Goal: Task Accomplishment & Management: Use online tool/utility

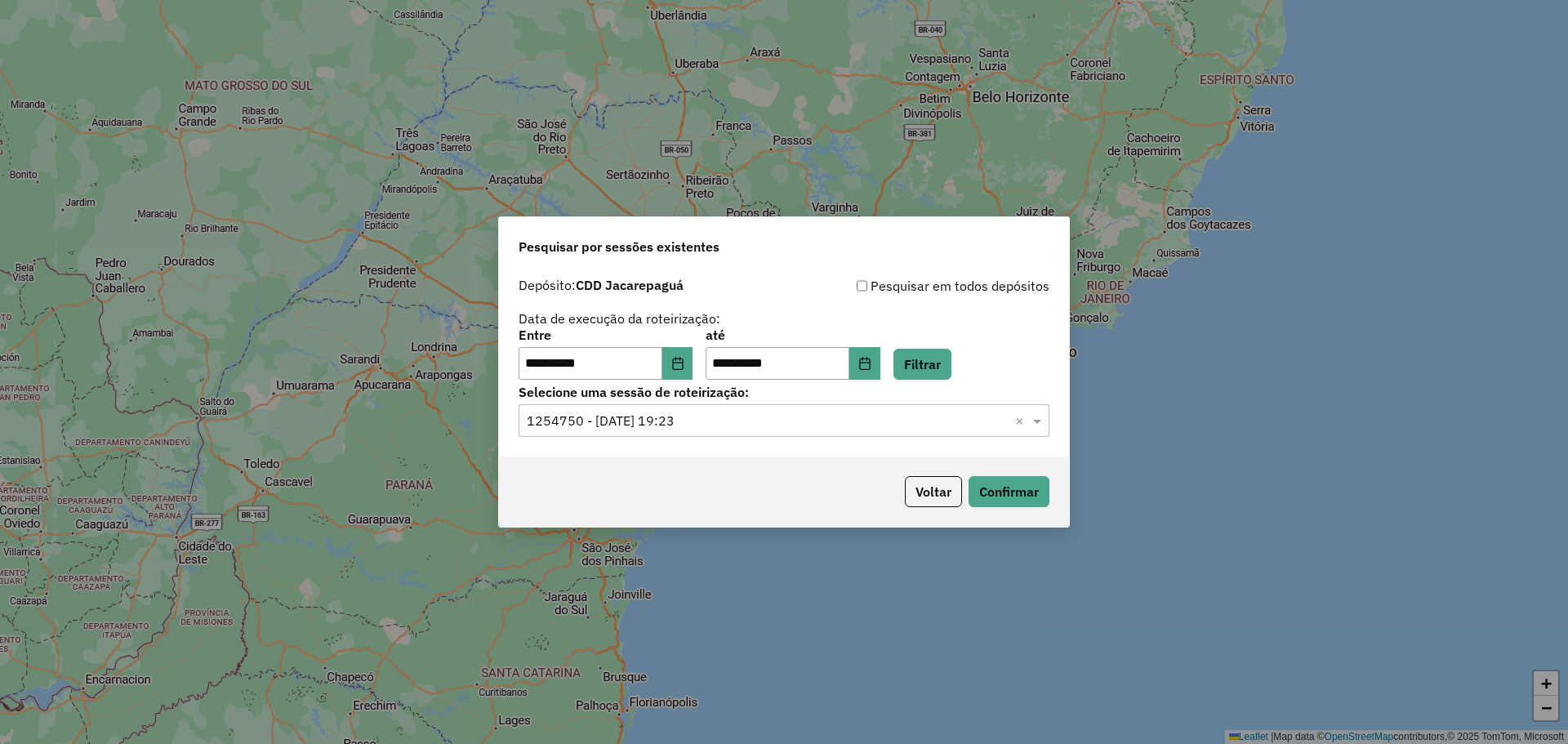
click at [920, 491] on button "Voltar" at bounding box center [933, 491] width 57 height 31
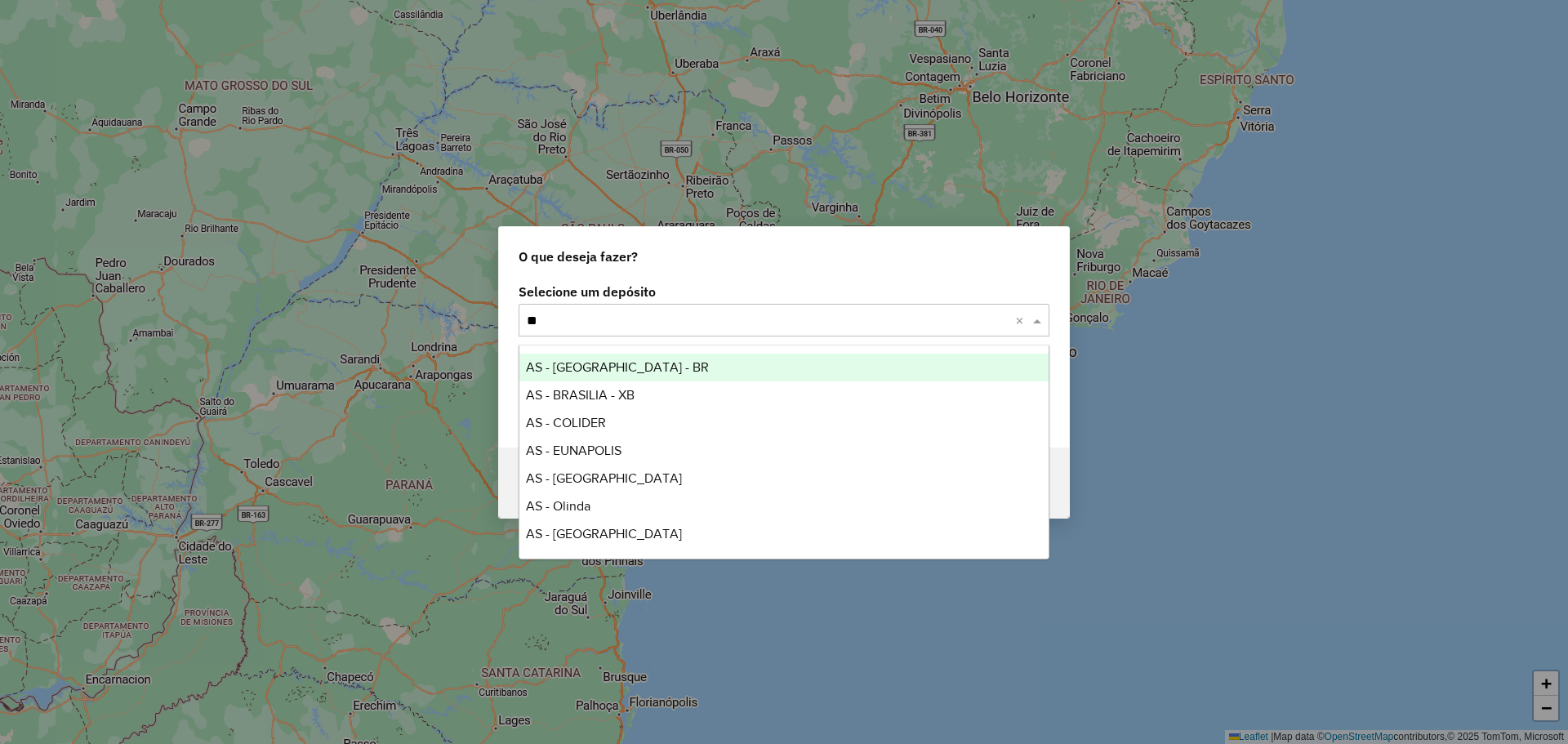
type input "*"
type input "***"
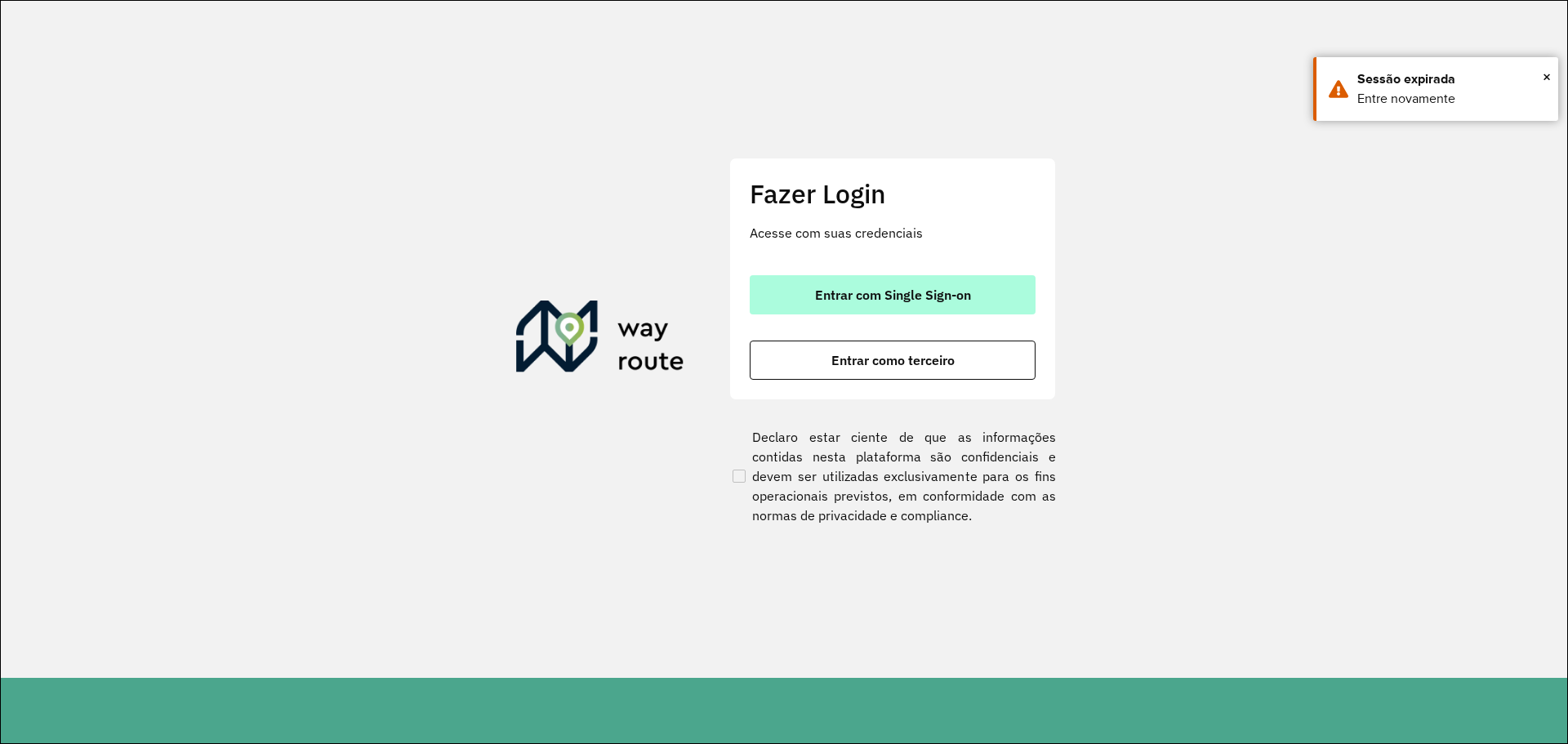
click at [886, 300] on span "Entrar com Single Sign-on" at bounding box center [893, 294] width 156 height 13
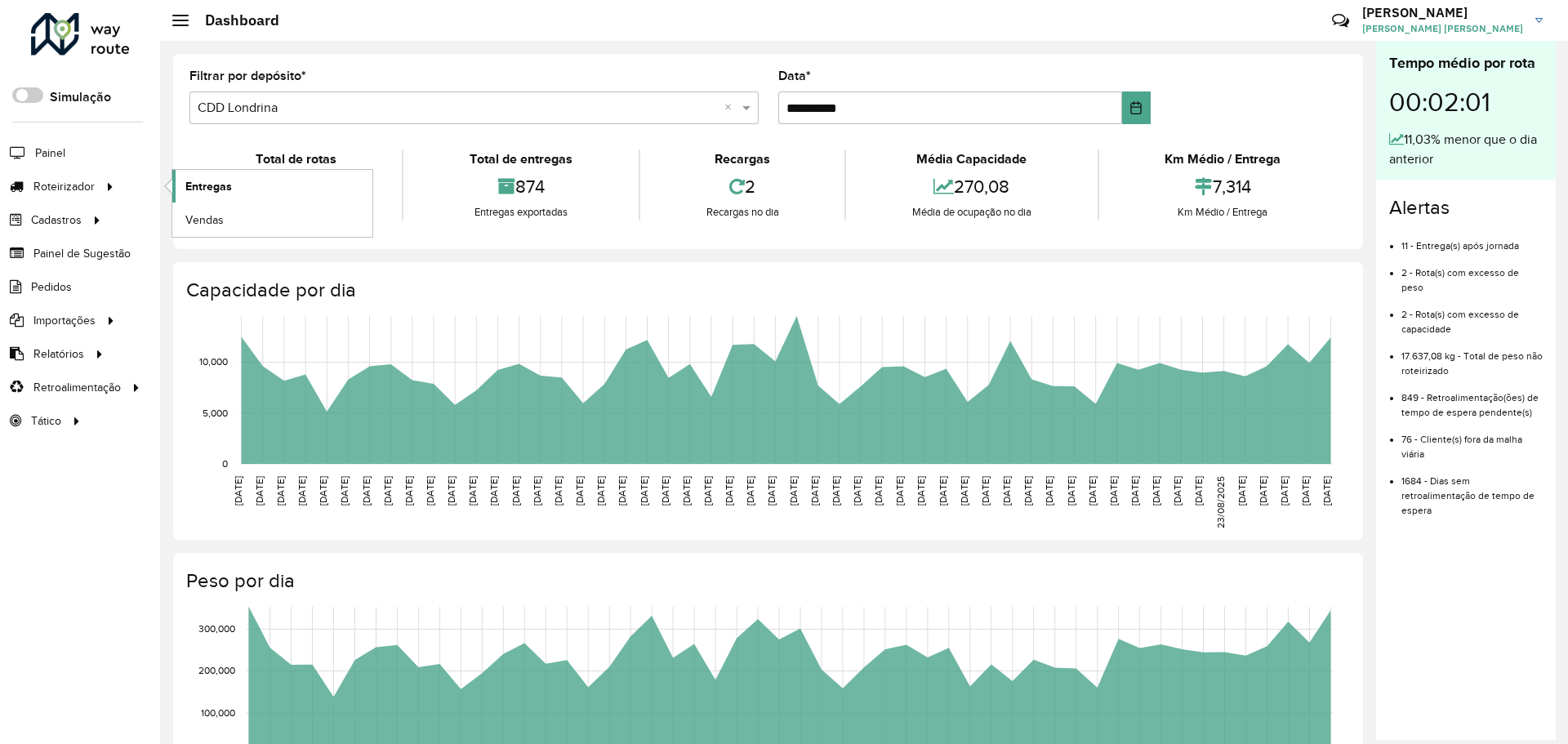
click at [190, 196] on link "Entregas" at bounding box center [272, 186] width 200 height 33
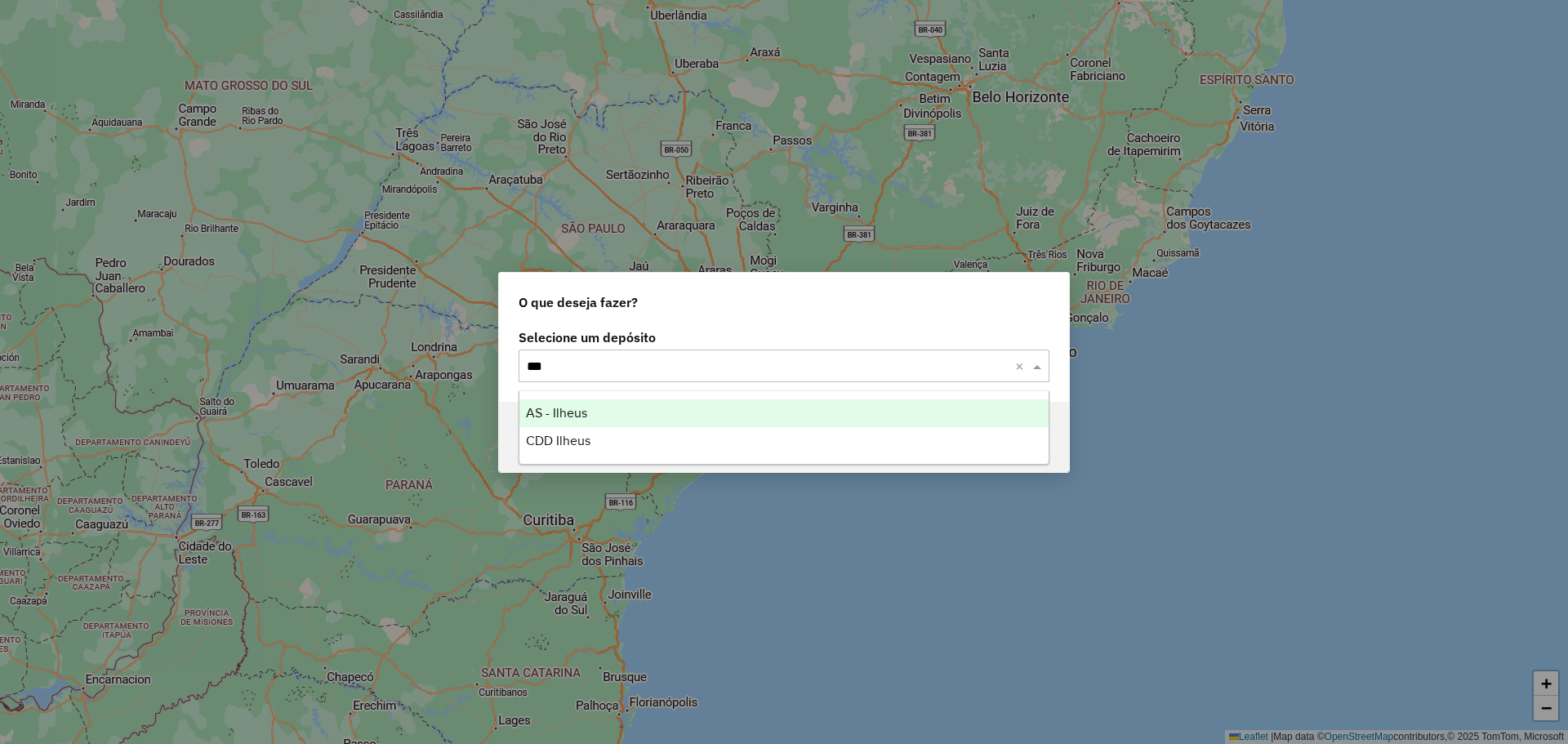
type input "****"
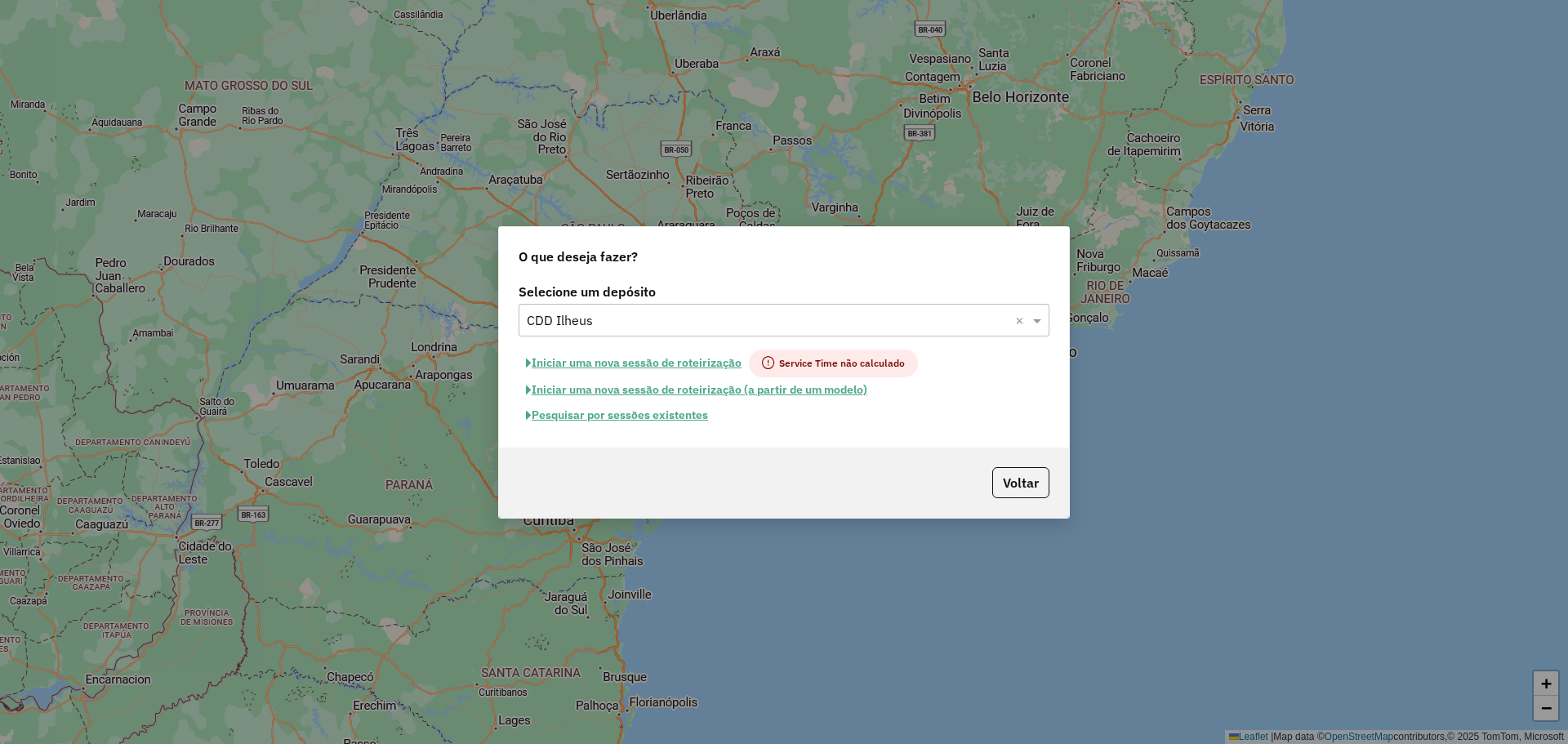
click at [626, 418] on button "Pesquisar por sessões existentes" at bounding box center [617, 415] width 196 height 25
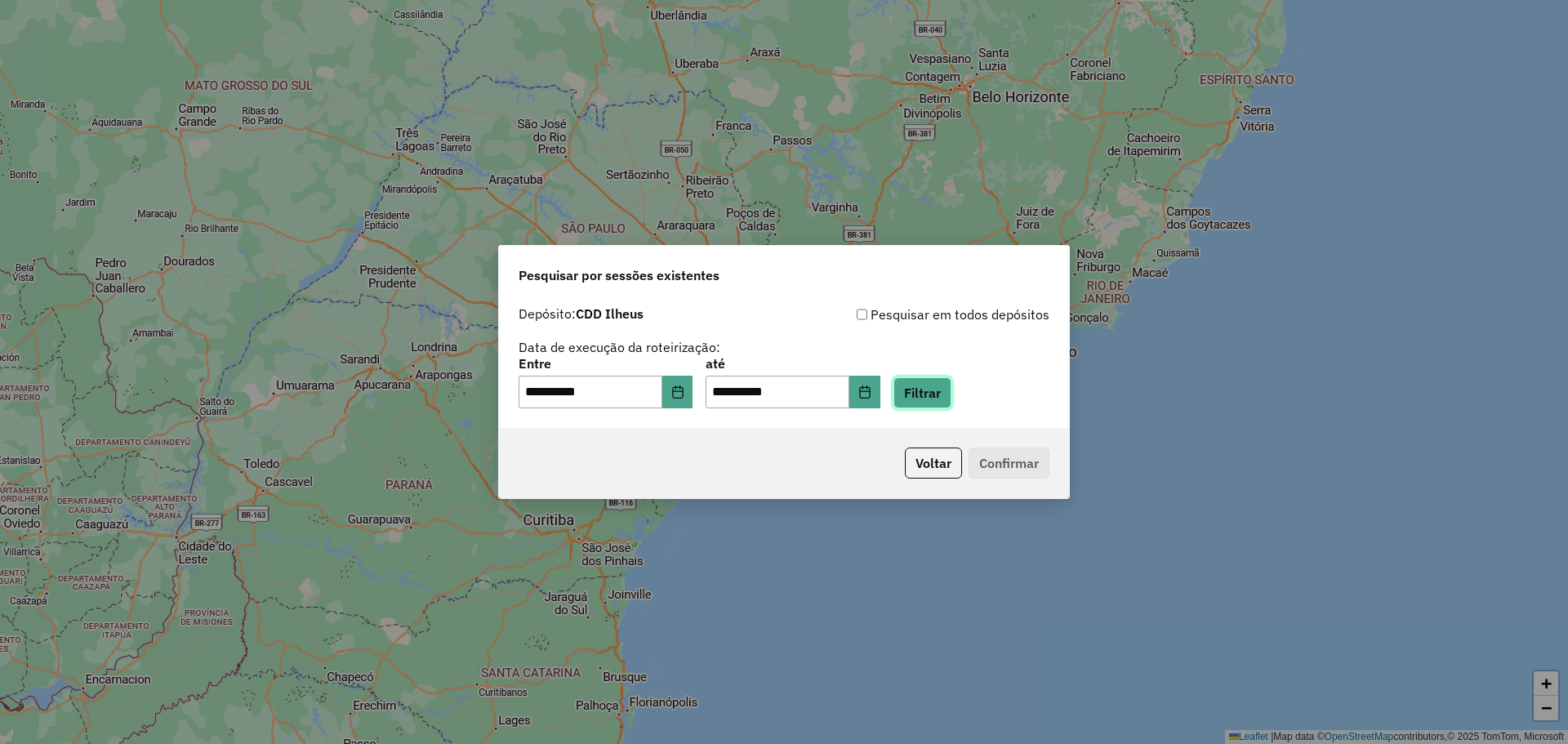
click at [932, 388] on button "Filtrar" at bounding box center [923, 393] width 58 height 31
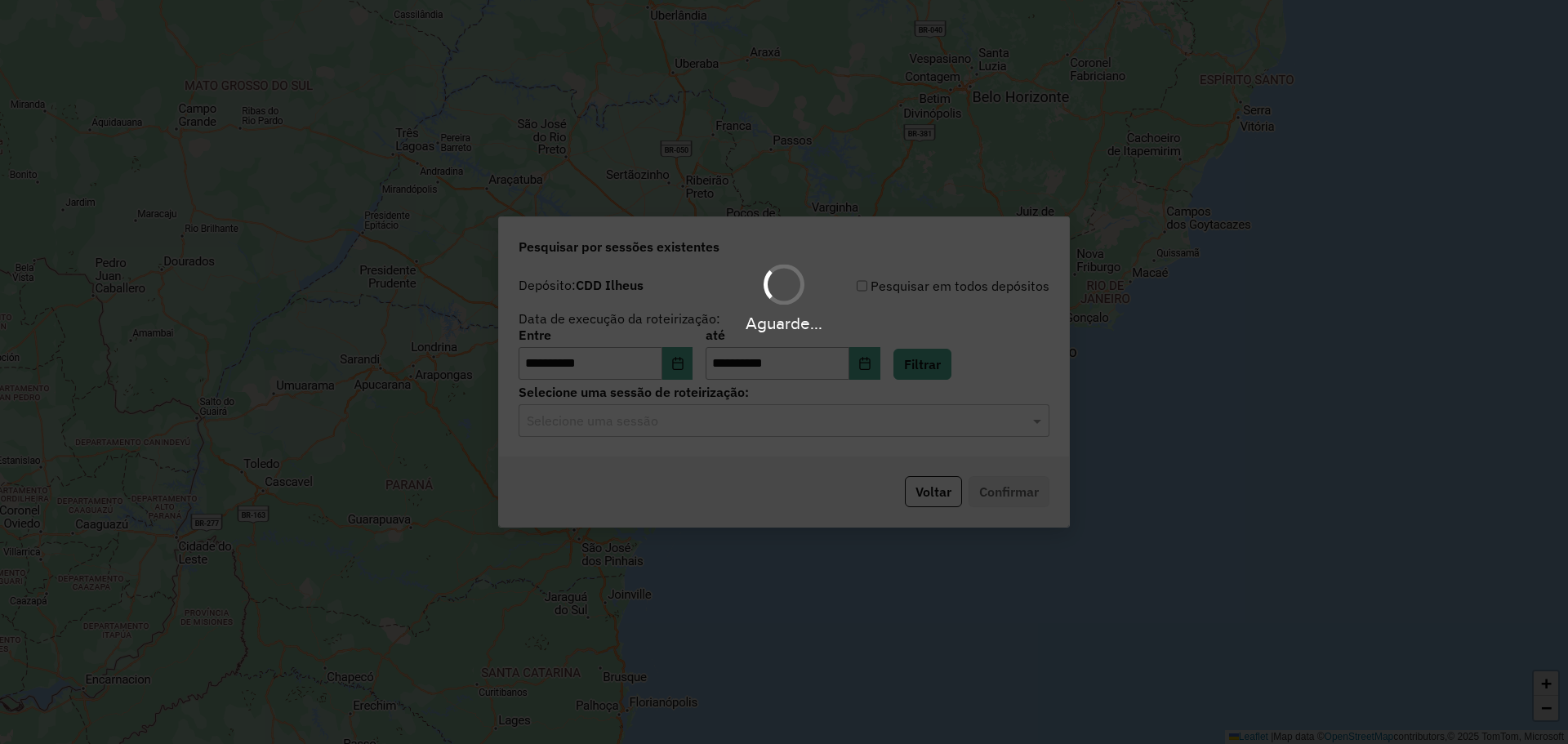
click at [748, 424] on div "Aguarde..." at bounding box center [784, 372] width 1568 height 744
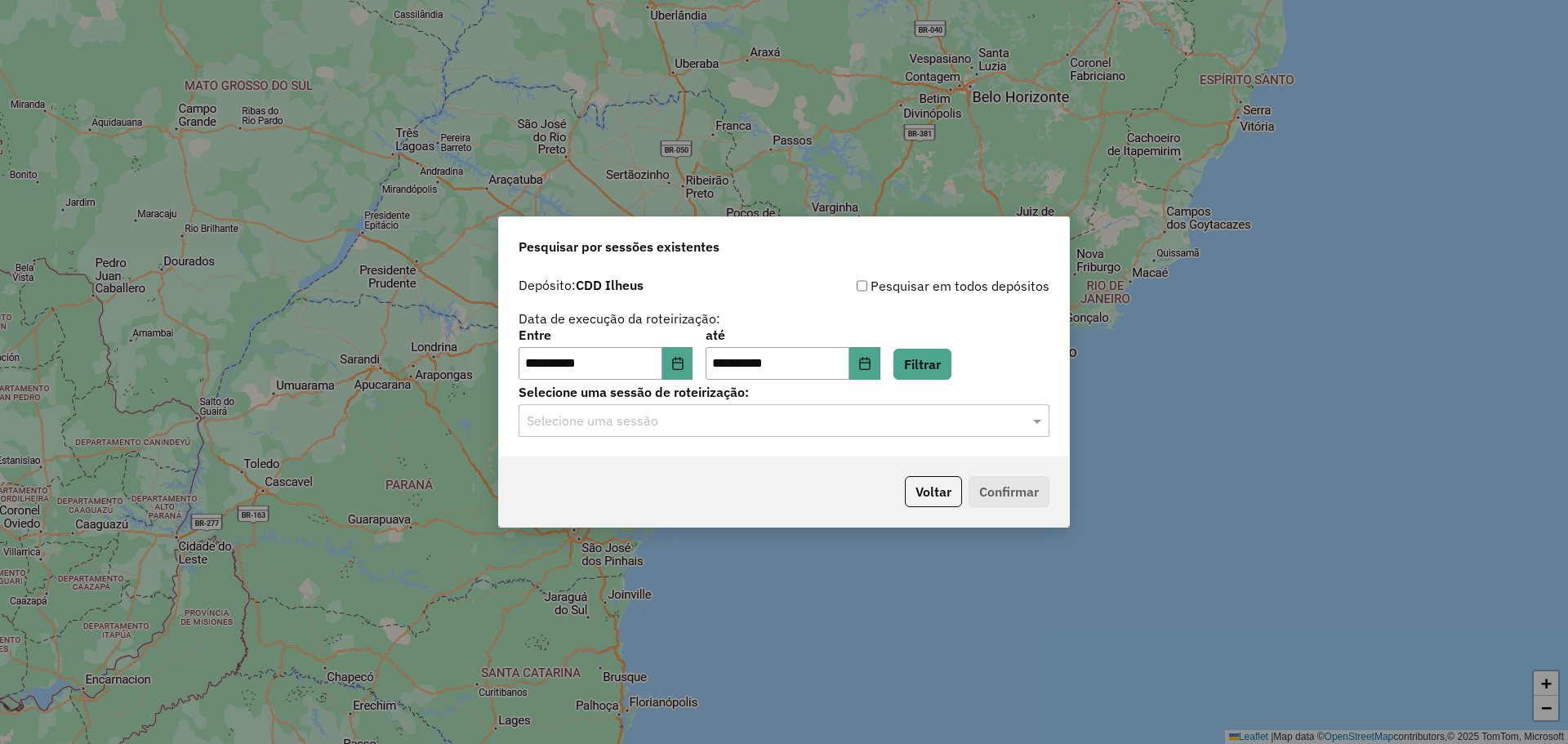
click at [657, 432] on div "Selecione uma sessão" at bounding box center [784, 421] width 531 height 33
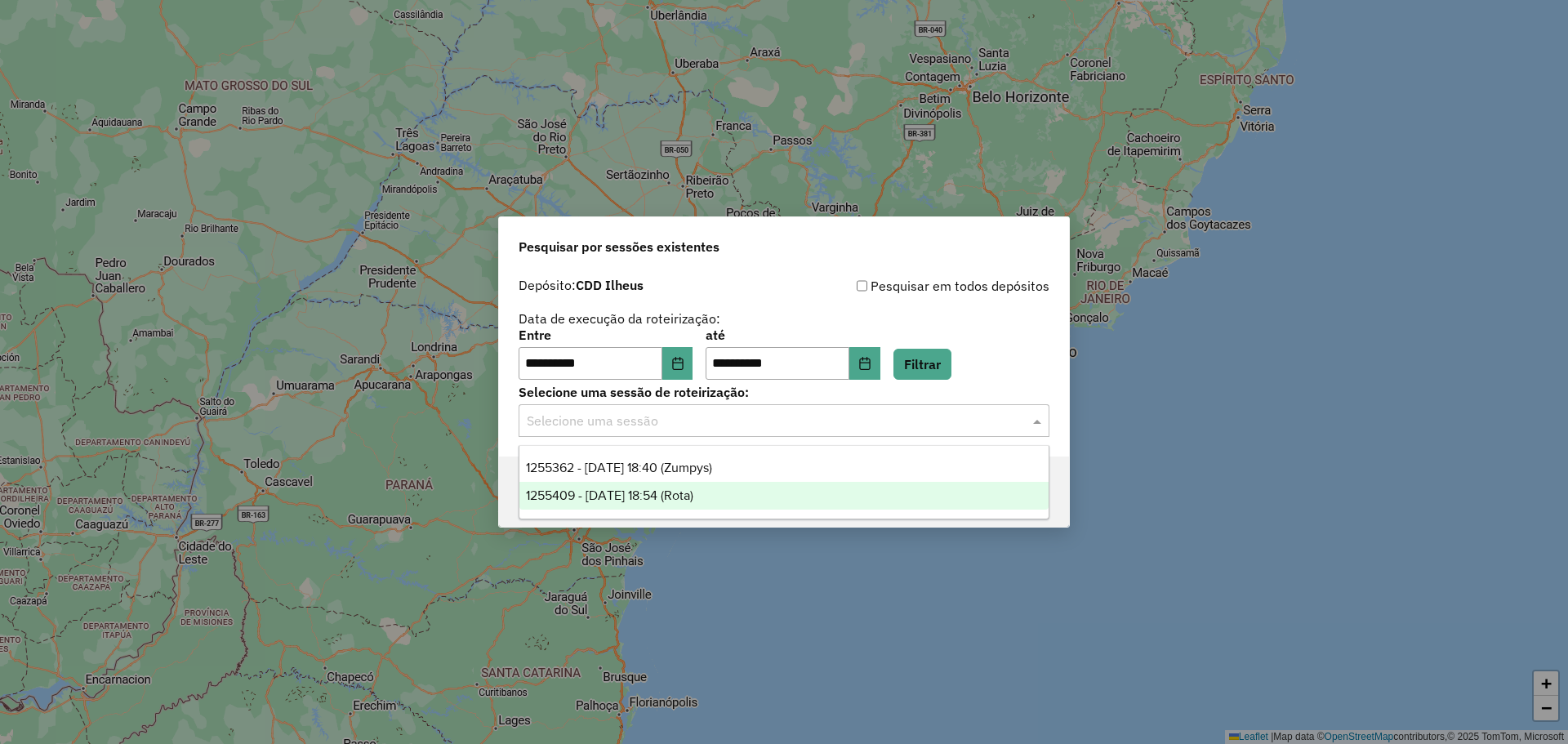
click at [678, 499] on span "1255409 - 29/08/2025 18:54 (Rota)" at bounding box center [609, 495] width 167 height 14
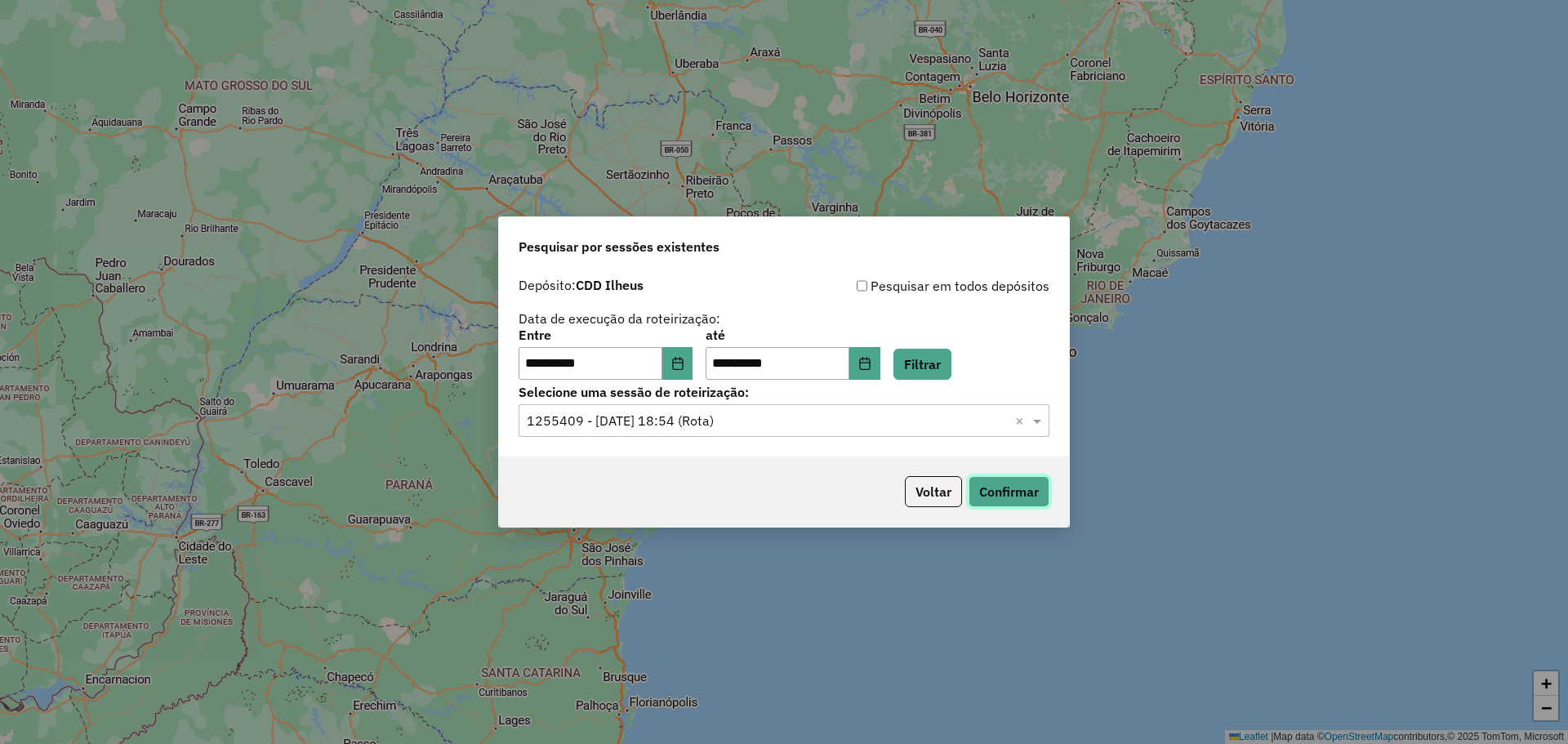
click at [993, 495] on button "Confirmar" at bounding box center [1009, 491] width 81 height 31
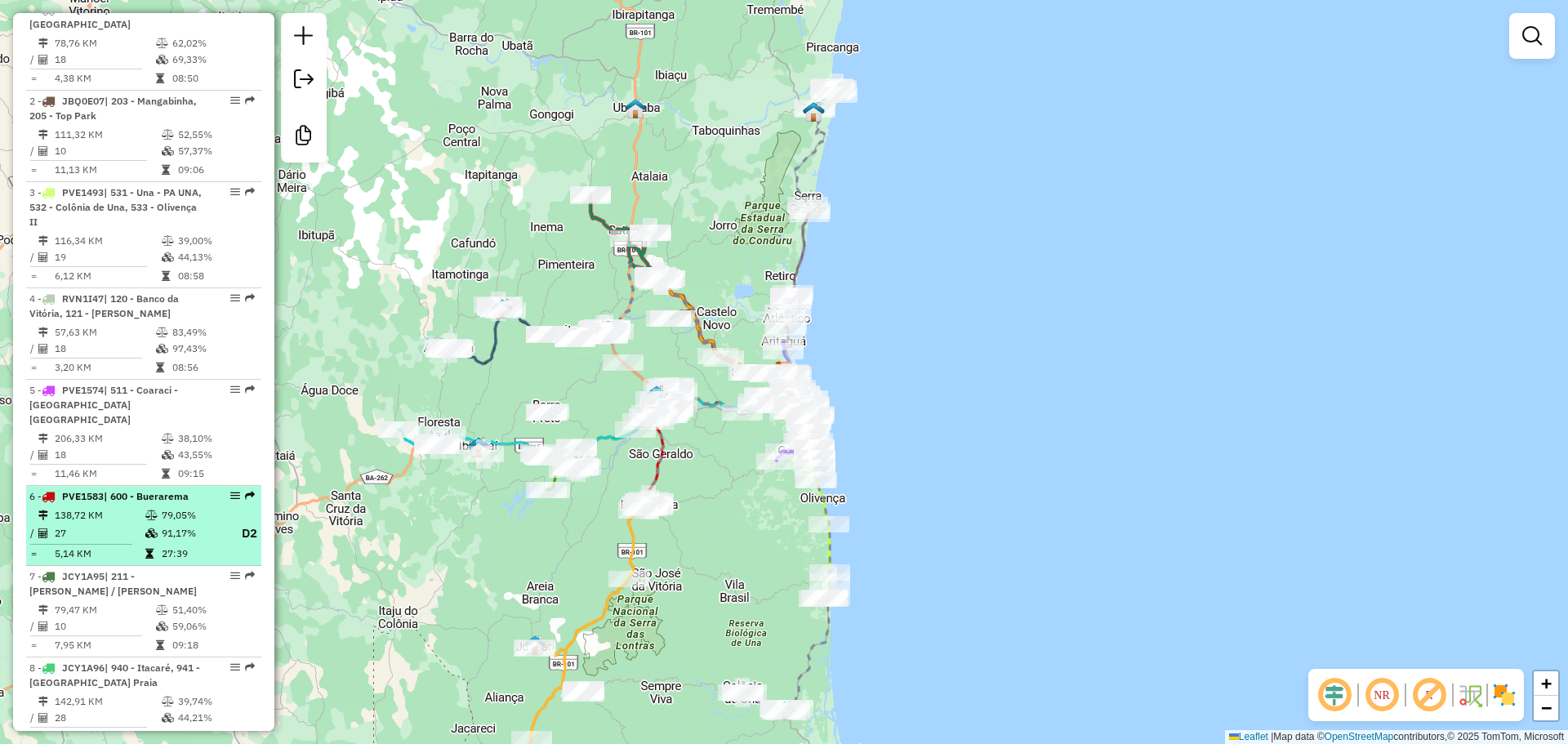
scroll to position [735, 0]
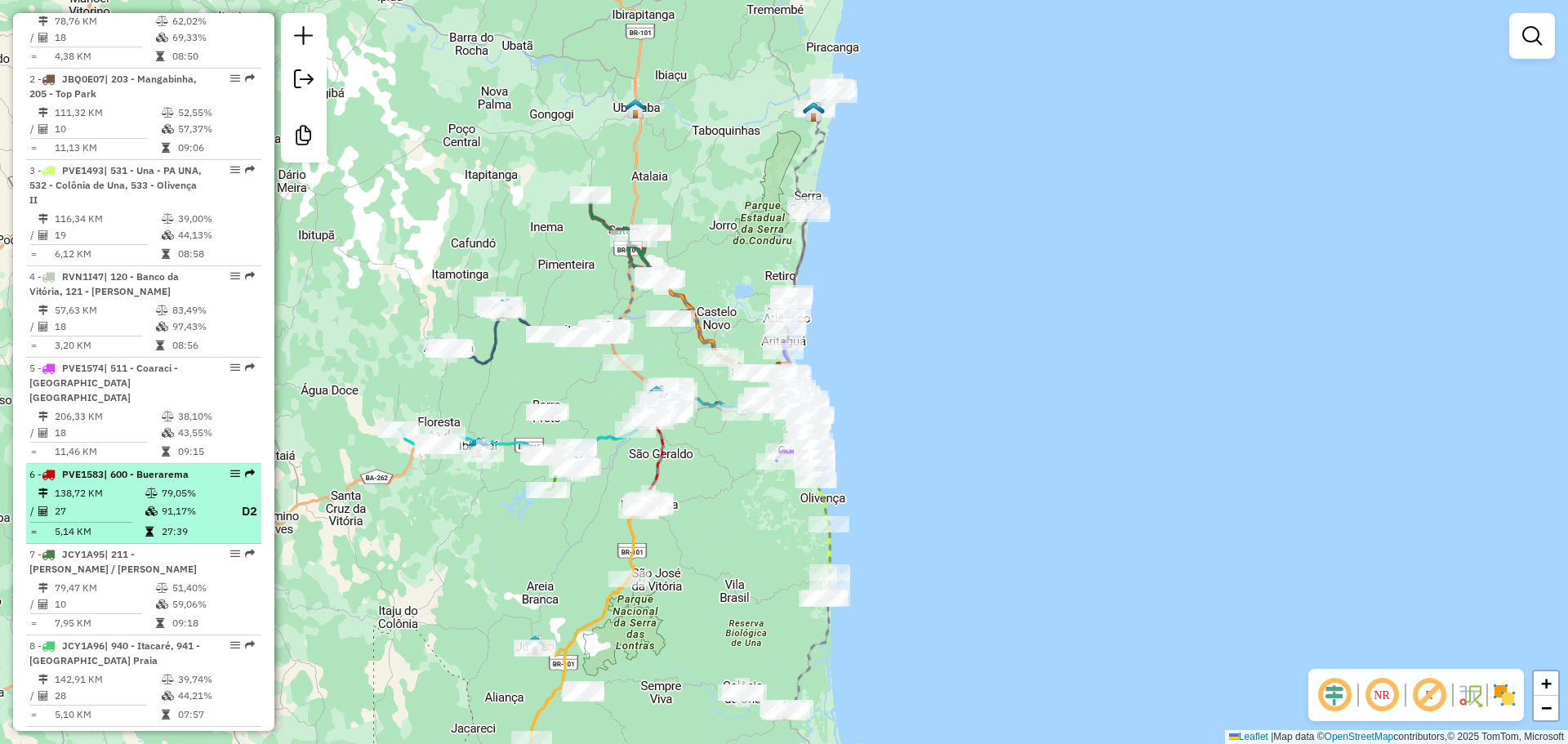
click at [152, 467] on div "6 - PVE1583 | 600 - Buerarema" at bounding box center [115, 474] width 173 height 14
select select "**********"
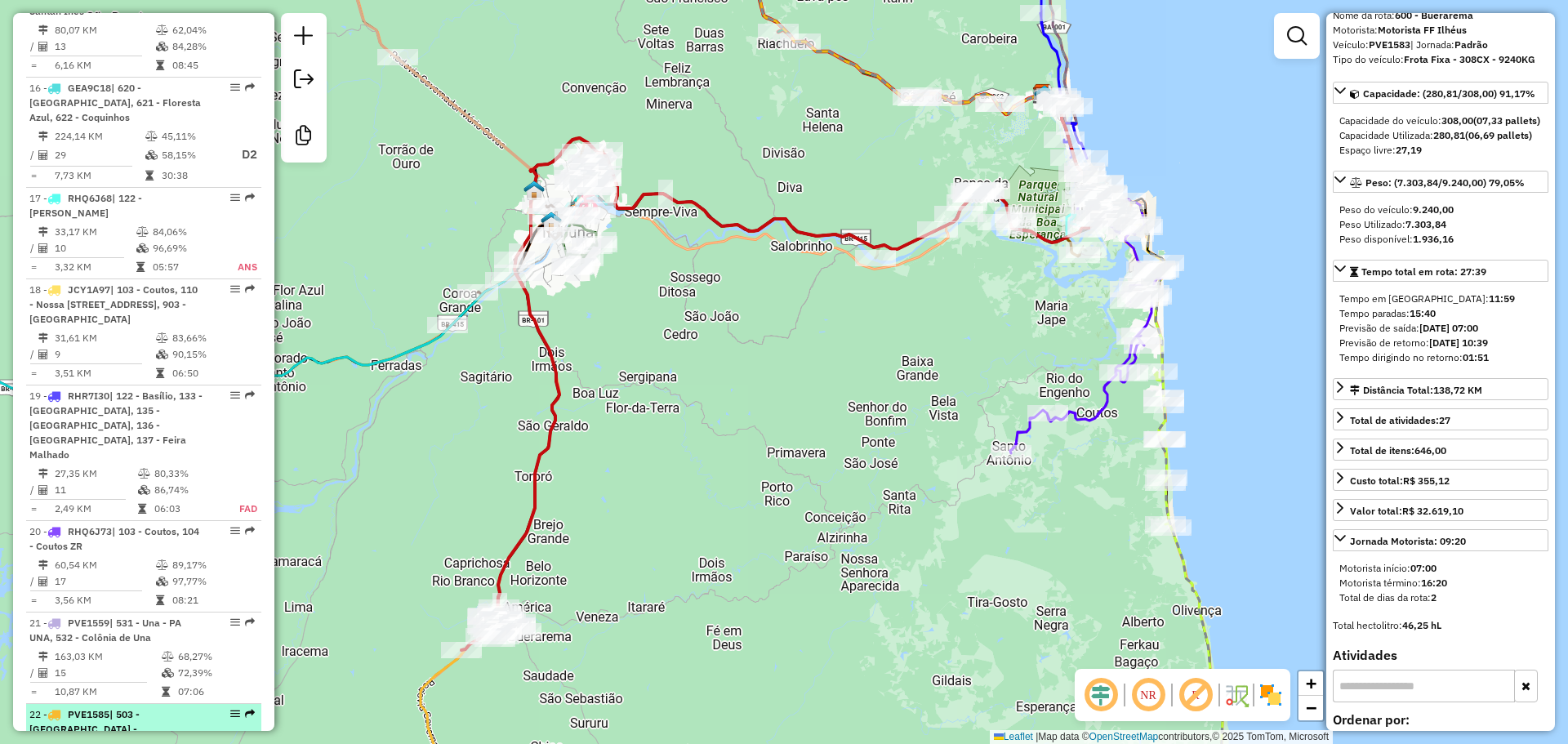
scroll to position [2123, 0]
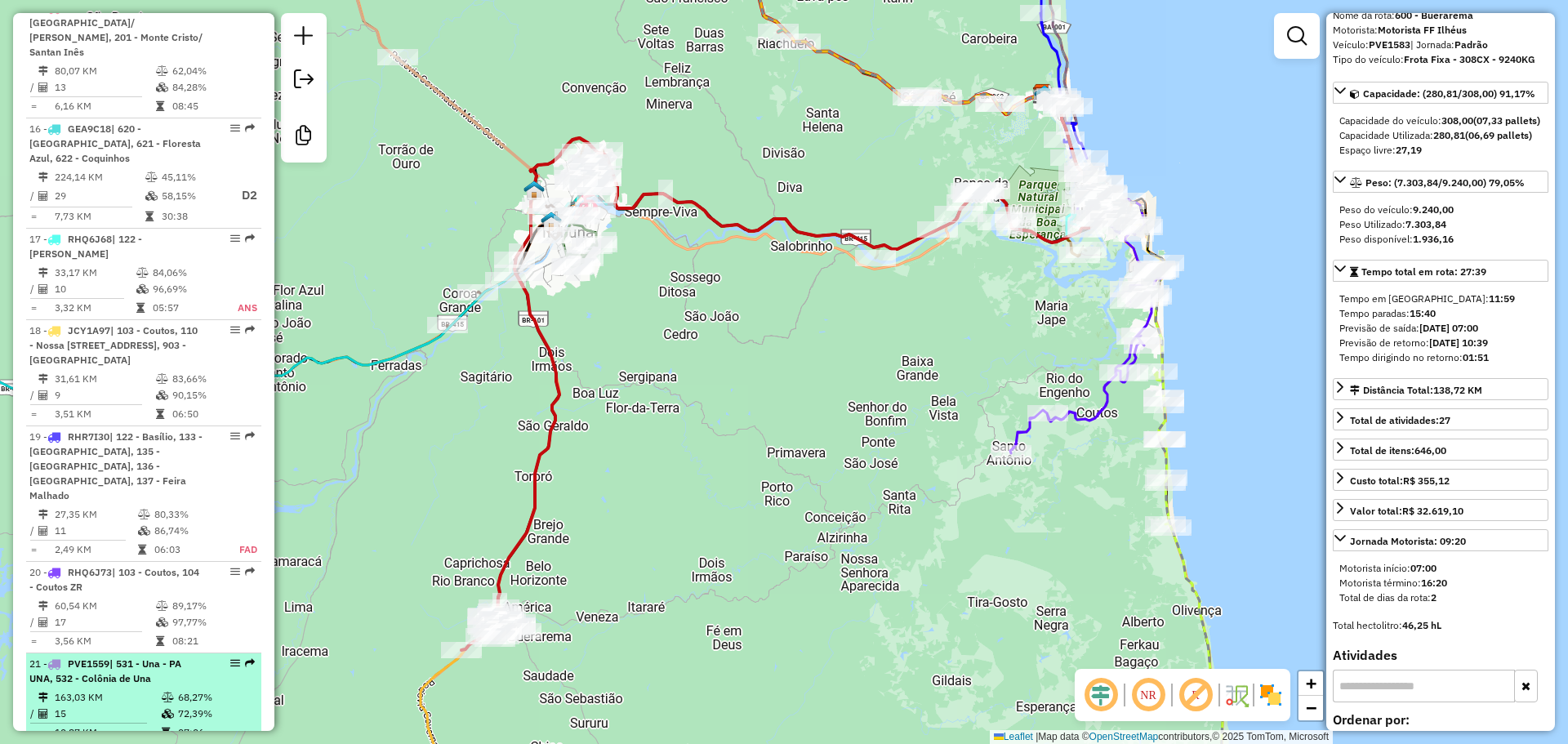
click at [150, 656] on div "21 - PVE1559 | 531 - Una - PA UNA, 532 - Colônia de Una" at bounding box center [115, 671] width 173 height 29
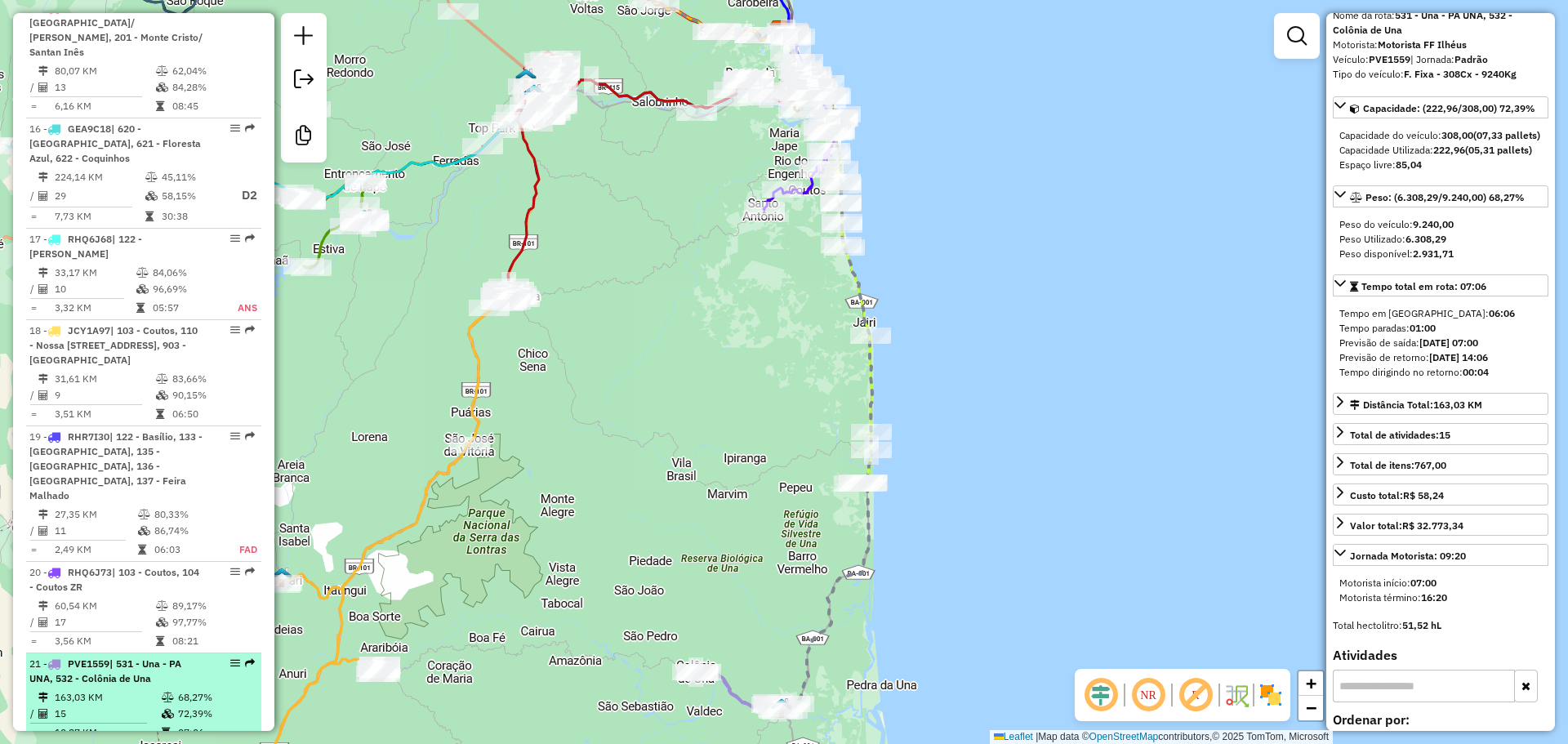
click at [144, 656] on div "21 - PVE1559 | 531 - Una - PA UNA, 532 - Colônia de Una" at bounding box center [115, 671] width 173 height 29
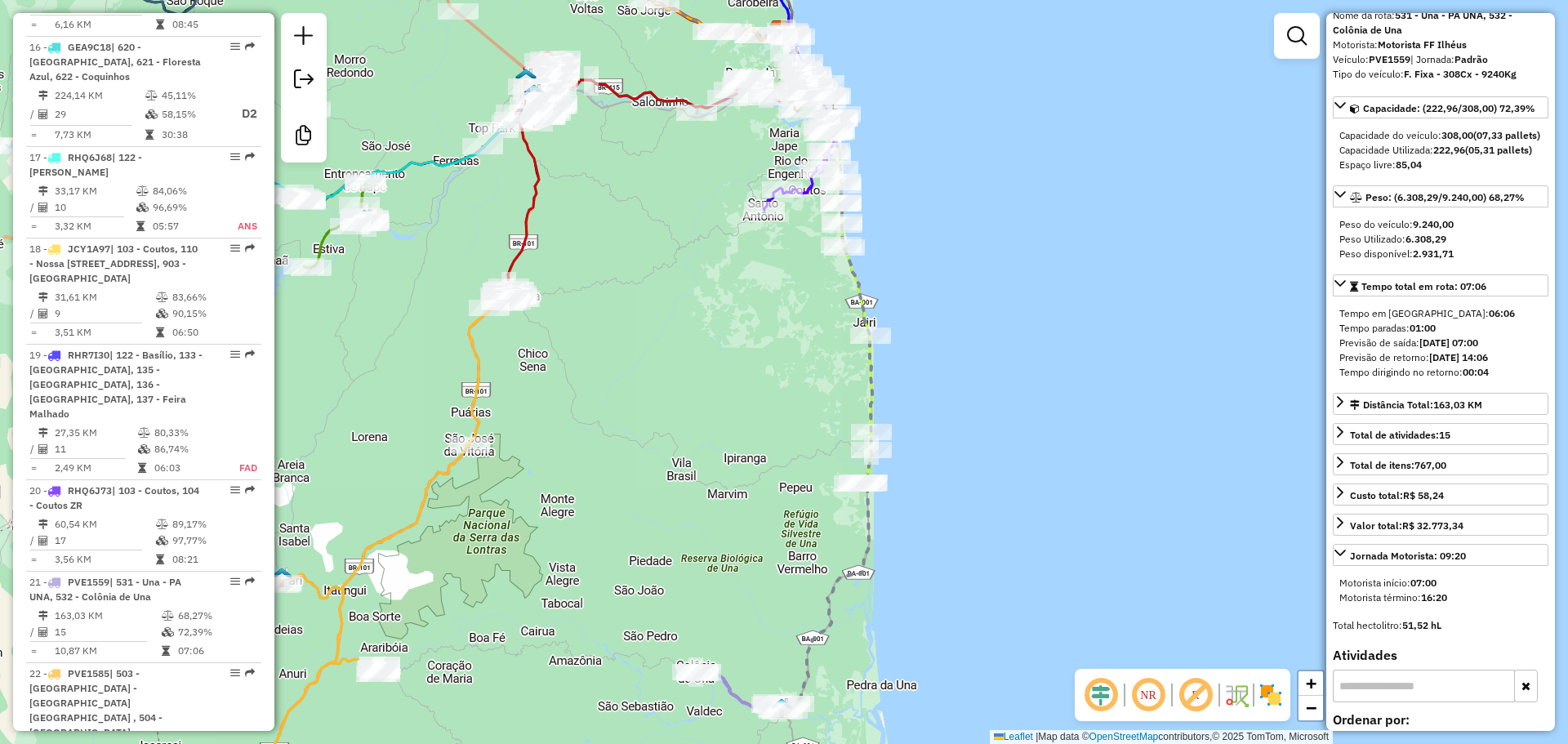
scroll to position [2368, 0]
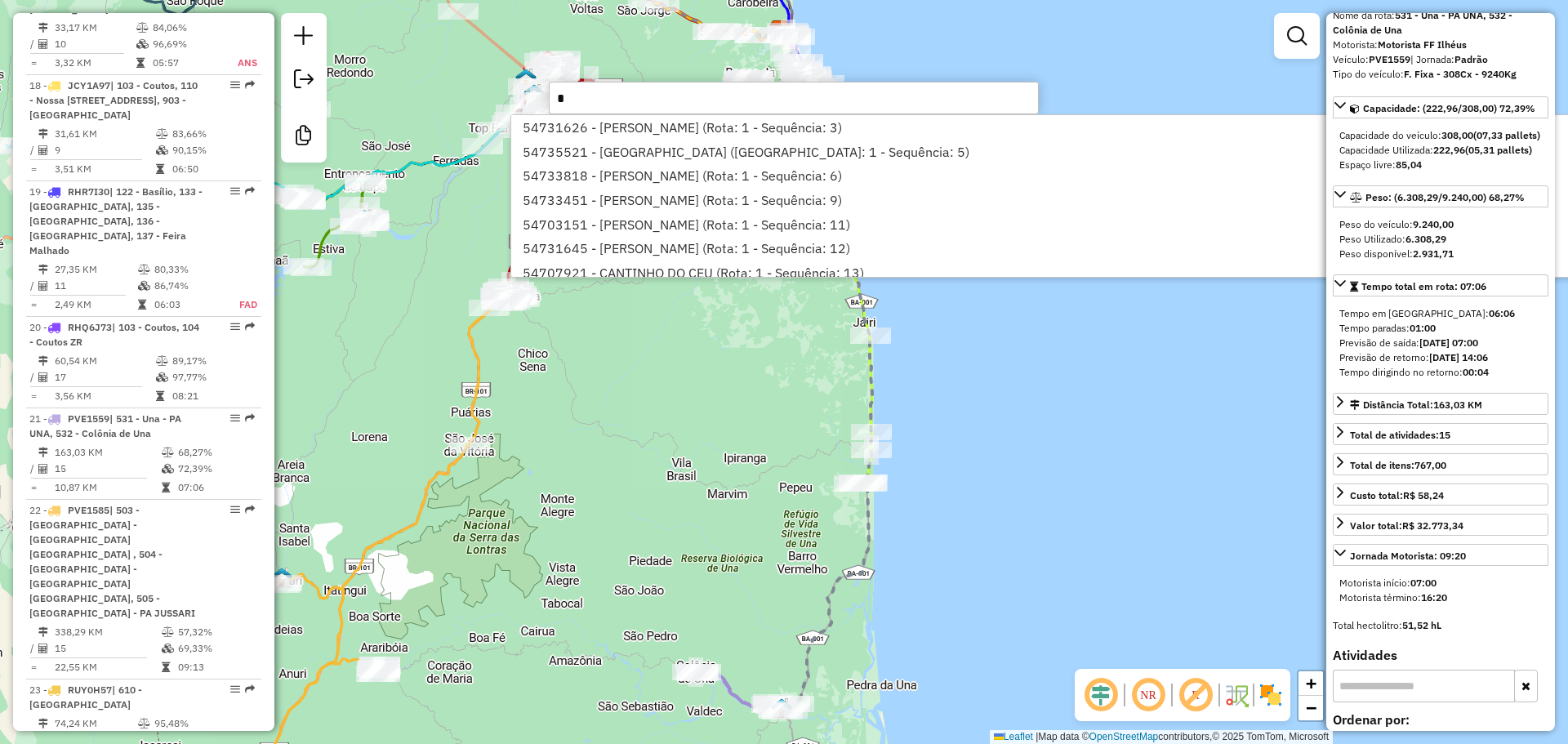
type input "*"
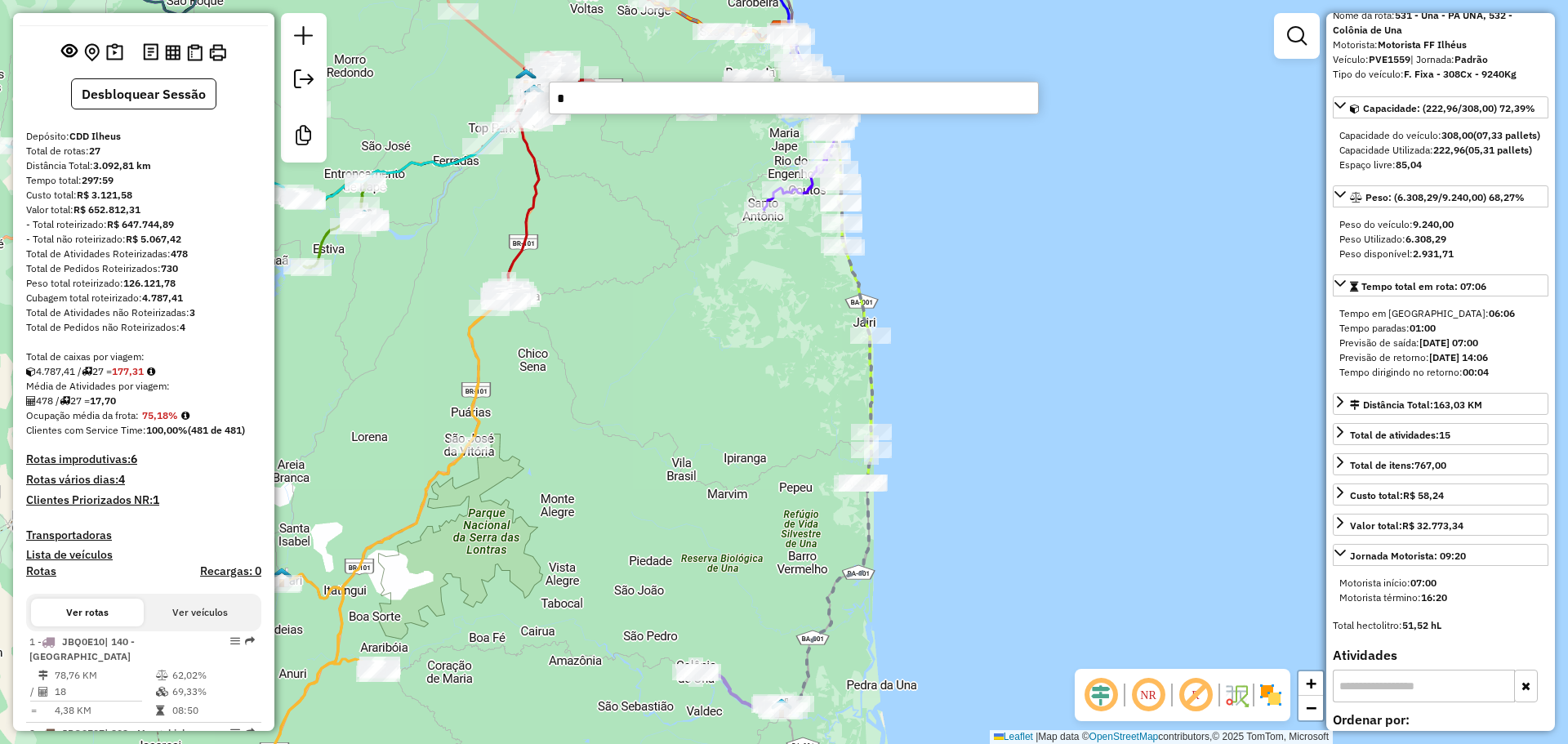
scroll to position [823, 0]
